Goal: Navigation & Orientation: Find specific page/section

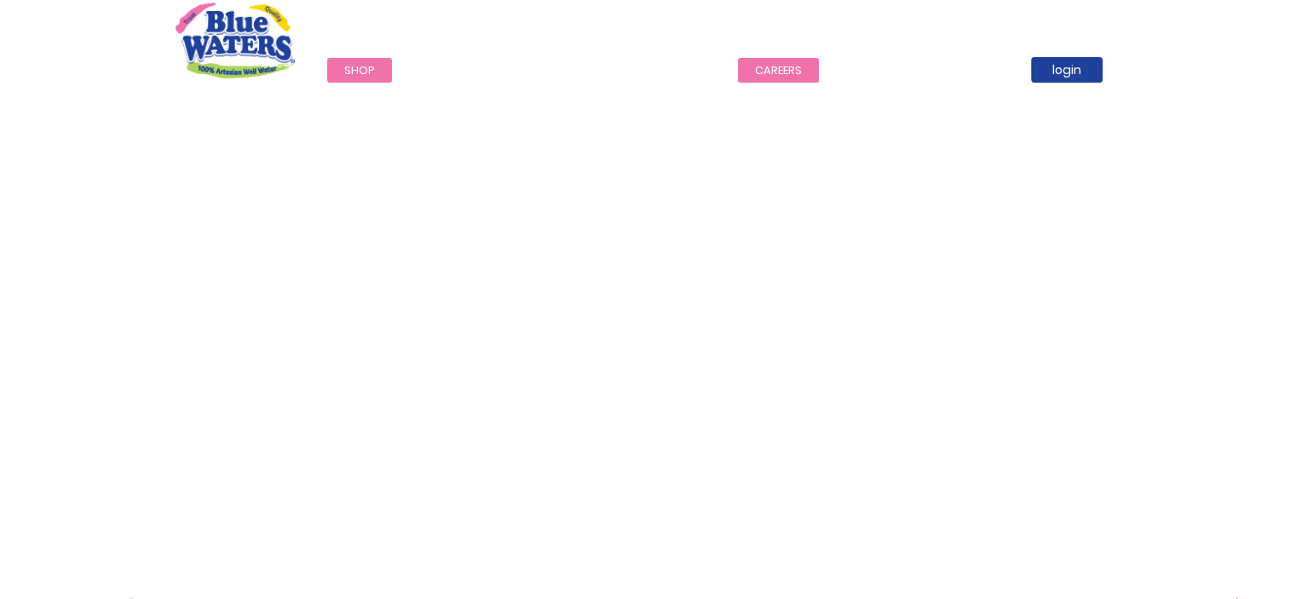
click at [759, 61] on link "careers" at bounding box center [778, 70] width 81 height 25
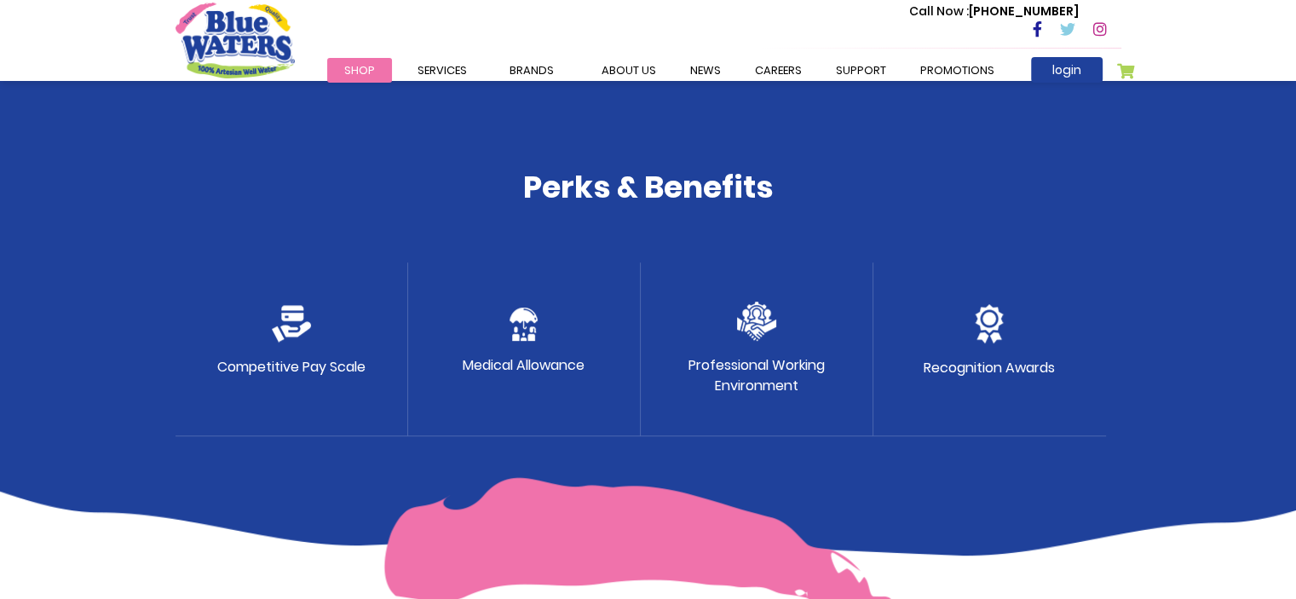
scroll to position [823, 0]
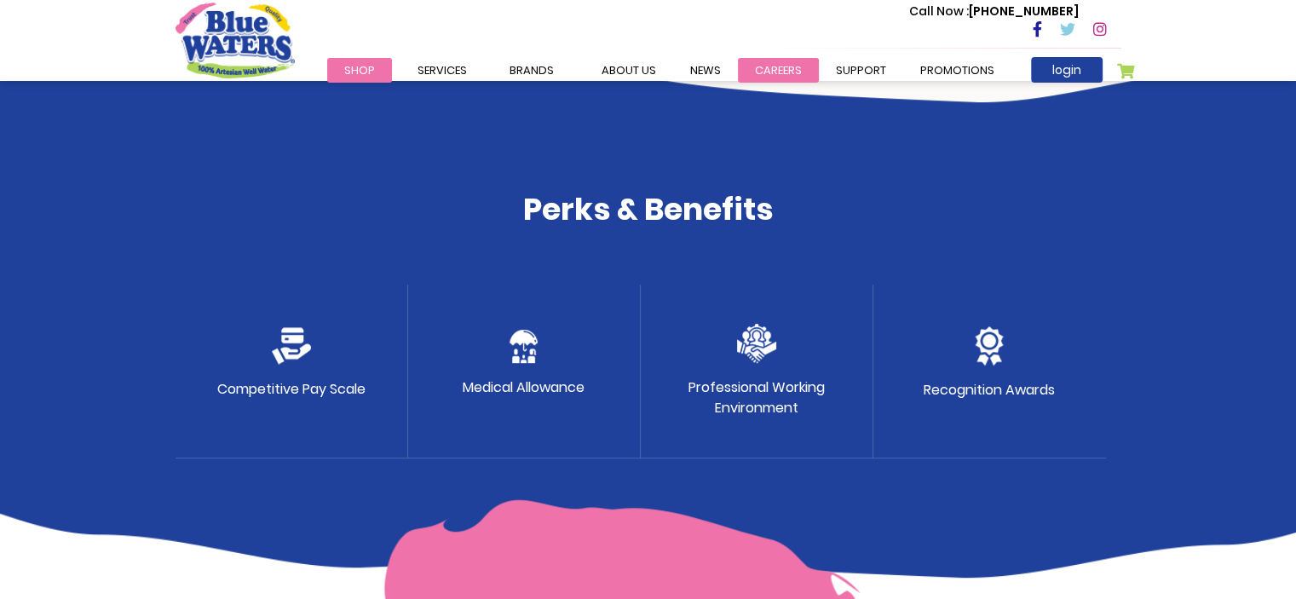
click at [774, 71] on link "careers" at bounding box center [778, 70] width 81 height 25
